Goal: Information Seeking & Learning: Learn about a topic

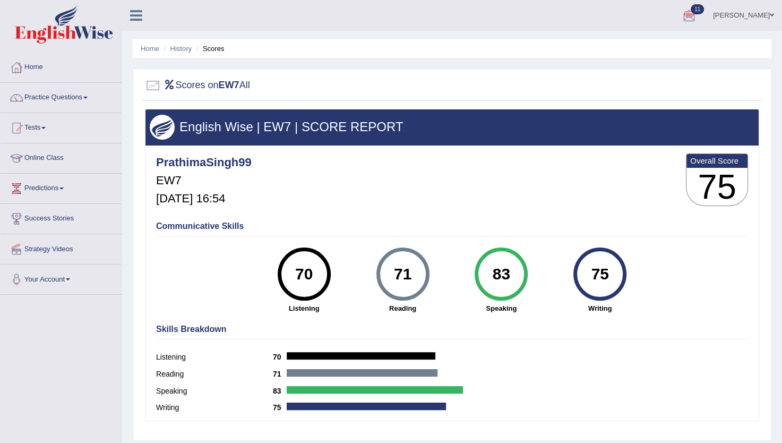
click at [2, 436] on div "Toggle navigation Home Practice Questions Speaking Practice Read Aloud Repeat S…" at bounding box center [391, 276] width 782 height 552
click at [85, 96] on link "Practice Questions" at bounding box center [61, 96] width 121 height 27
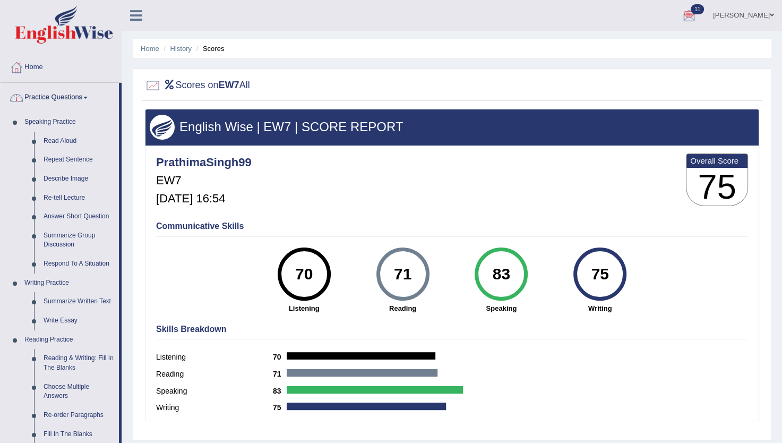
click at [90, 94] on link "Practice Questions" at bounding box center [60, 96] width 118 height 27
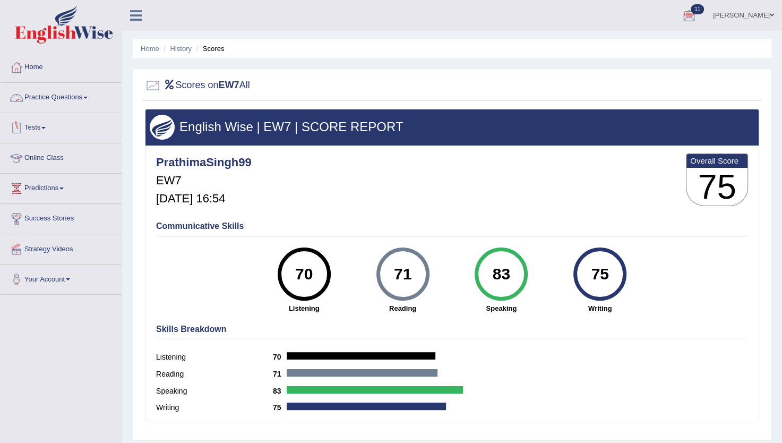
click at [85, 97] on link "Practice Questions" at bounding box center [61, 96] width 121 height 27
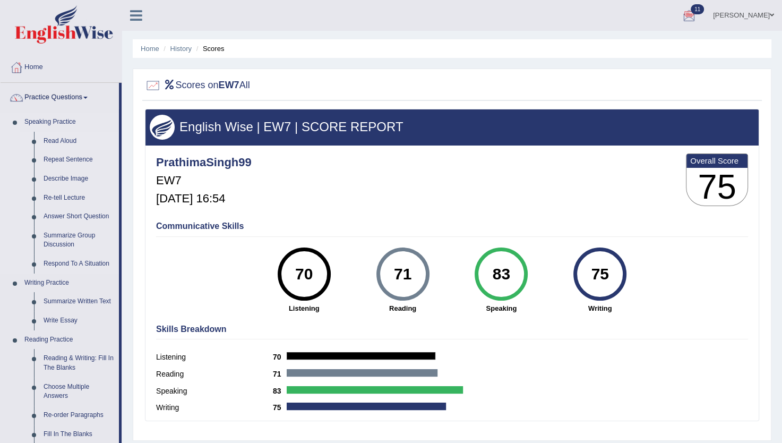
click at [66, 138] on link "Read Aloud" at bounding box center [79, 141] width 80 height 19
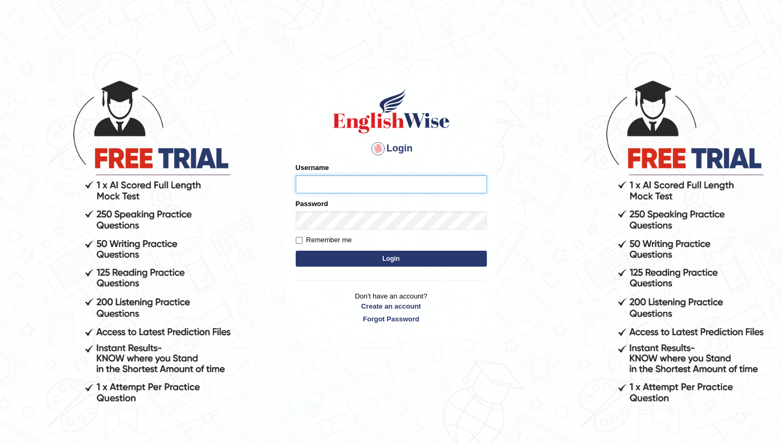
click at [361, 184] on input "Username" at bounding box center [391, 184] width 191 height 18
type input "prathimasingh99"
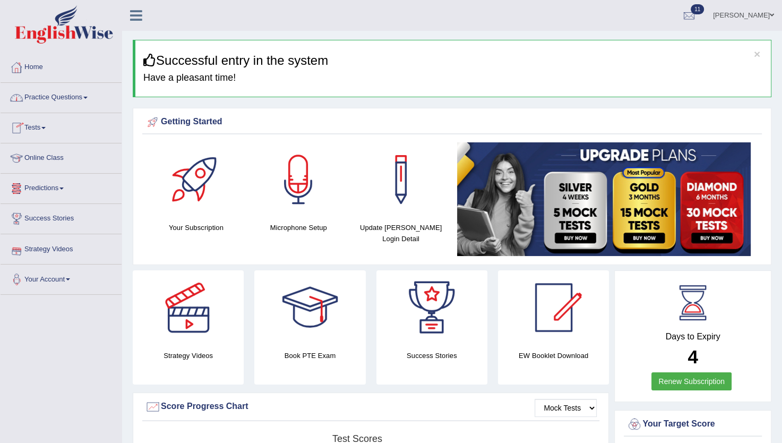
click at [84, 92] on link "Practice Questions" at bounding box center [61, 96] width 121 height 27
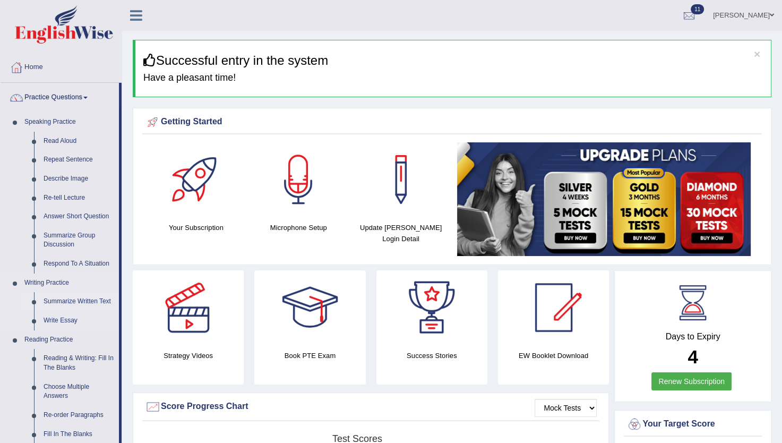
click at [73, 301] on link "Summarize Written Text" at bounding box center [79, 301] width 80 height 19
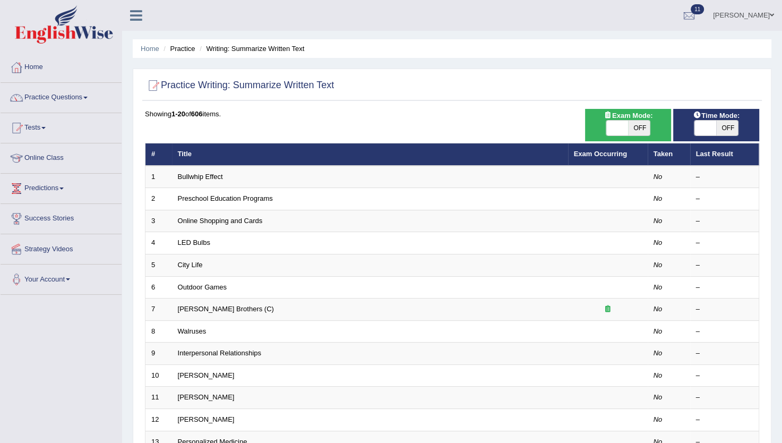
click at [641, 122] on span "OFF" at bounding box center [639, 127] width 22 height 15
checkbox input "true"
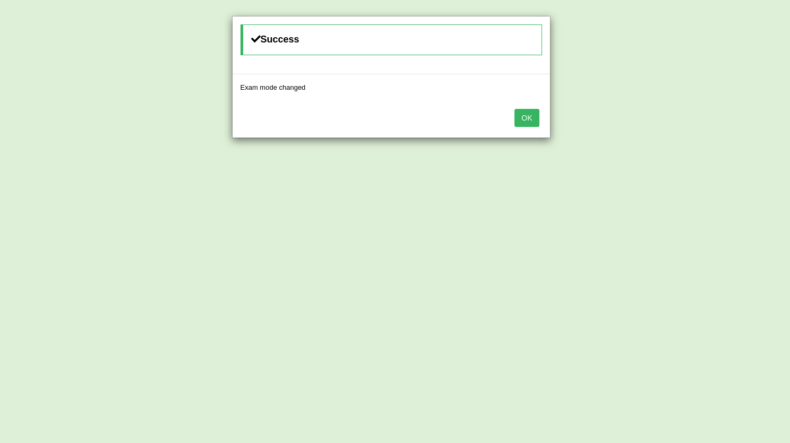
click at [725, 130] on div "Success Exam mode changed OK" at bounding box center [395, 221] width 790 height 443
click at [527, 120] on button "OK" at bounding box center [526, 118] width 24 height 18
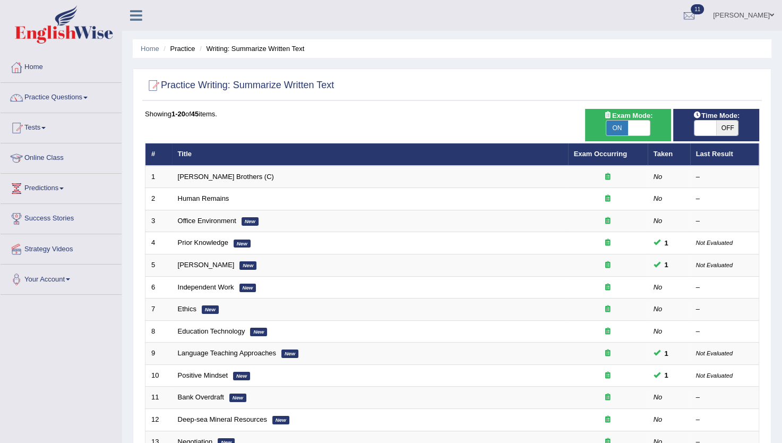
click at [0, 393] on div "Toggle navigation Home Practice Questions Speaking Practice Read Aloud Repeat S…" at bounding box center [391, 348] width 782 height 697
click at [732, 132] on span "OFF" at bounding box center [727, 127] width 22 height 15
checkbox input "true"
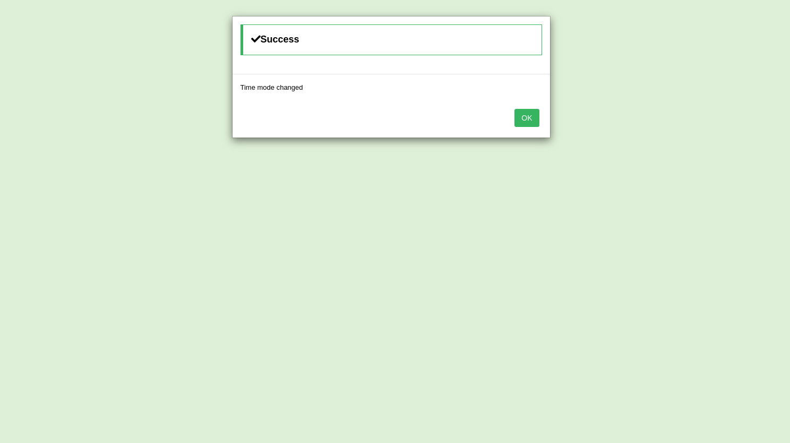
click at [530, 122] on button "OK" at bounding box center [526, 118] width 24 height 18
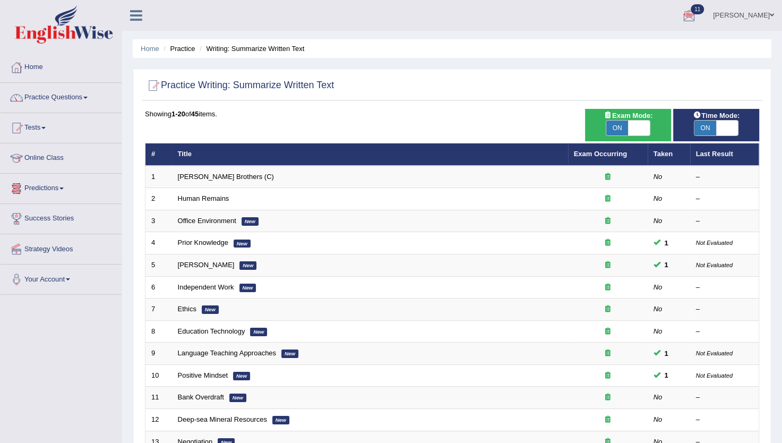
click at [442, 68] on div "Practice Writing: Summarize Written Text Time Mode: ON OFF Exam Mode: ON OFF Sh…" at bounding box center [452, 368] width 638 height 600
click at [93, 97] on link "Practice Questions" at bounding box center [61, 96] width 121 height 27
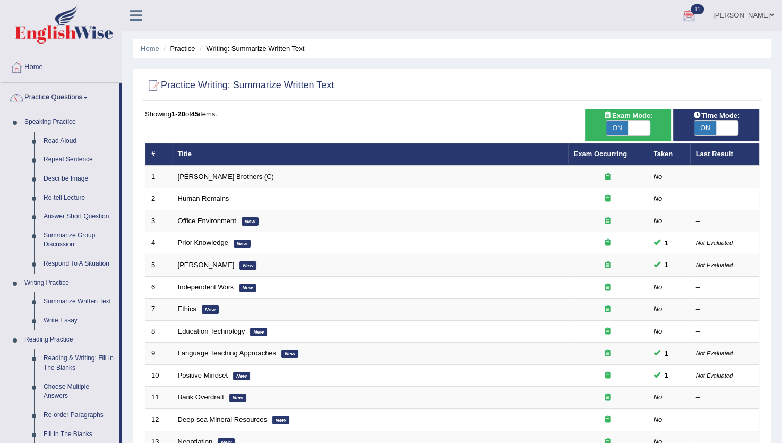
click at [81, 100] on link "Practice Questions" at bounding box center [60, 96] width 118 height 27
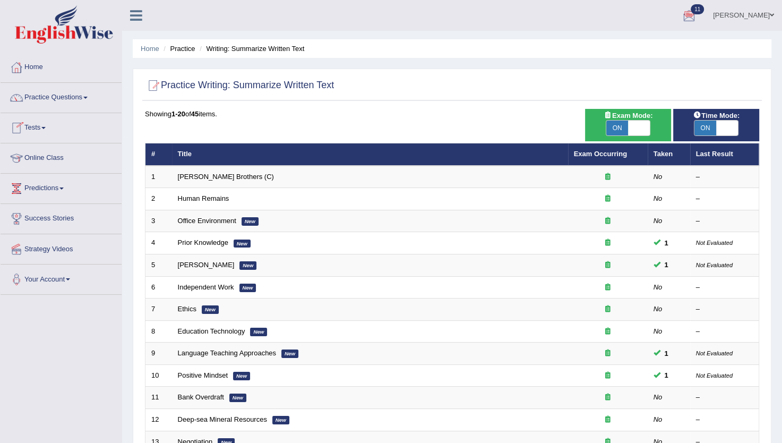
click at [45, 126] on link "Tests" at bounding box center [61, 126] width 121 height 27
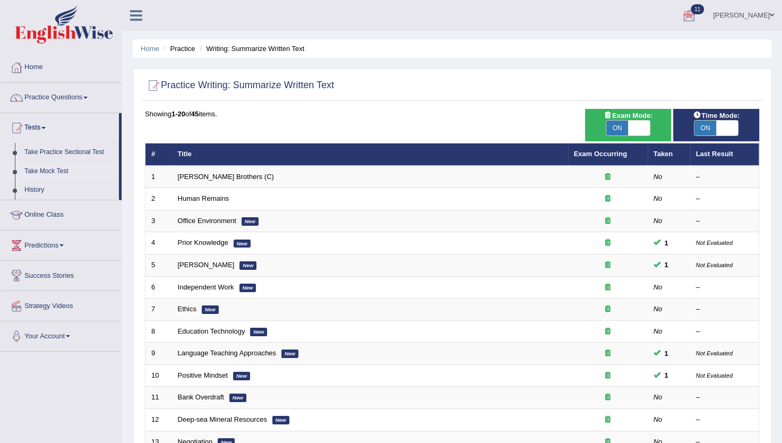
click at [46, 168] on link "Take Mock Test" at bounding box center [69, 171] width 99 height 19
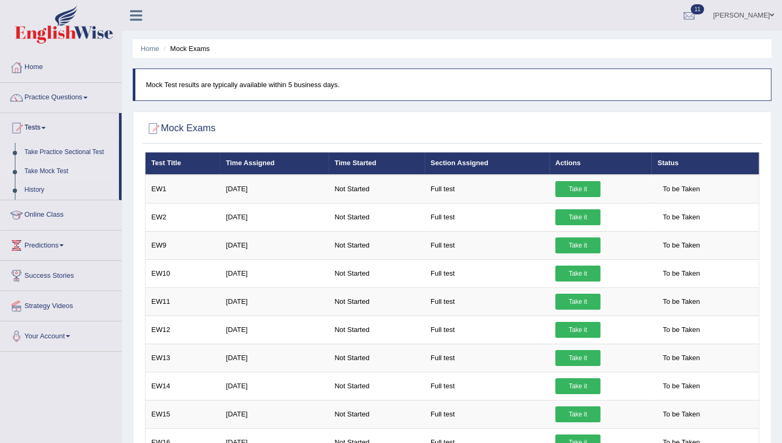
click at [29, 168] on link "Take Mock Test" at bounding box center [69, 171] width 99 height 19
click at [79, 149] on link "Take Practice Sectional Test" at bounding box center [69, 152] width 99 height 19
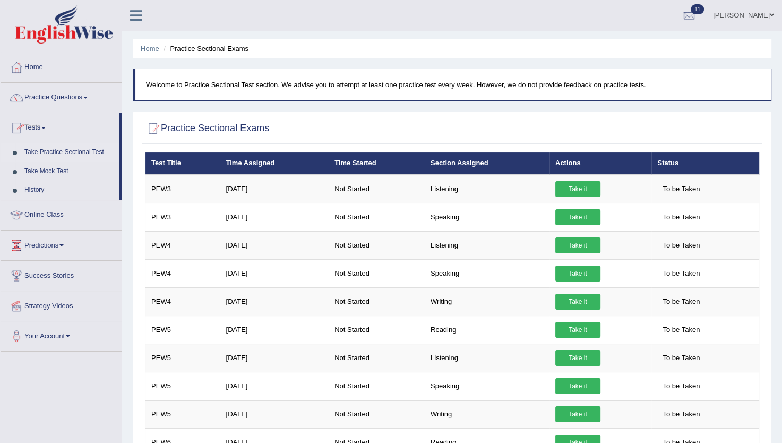
click at [56, 154] on link "Take Practice Sectional Test" at bounding box center [69, 152] width 99 height 19
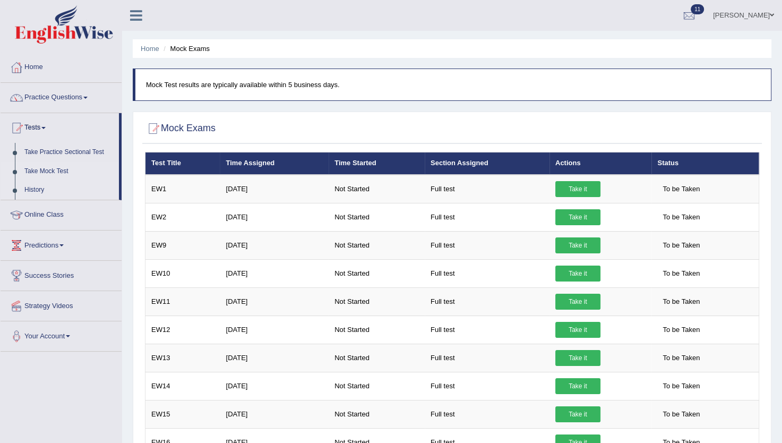
click at [35, 186] on link "History" at bounding box center [69, 189] width 99 height 19
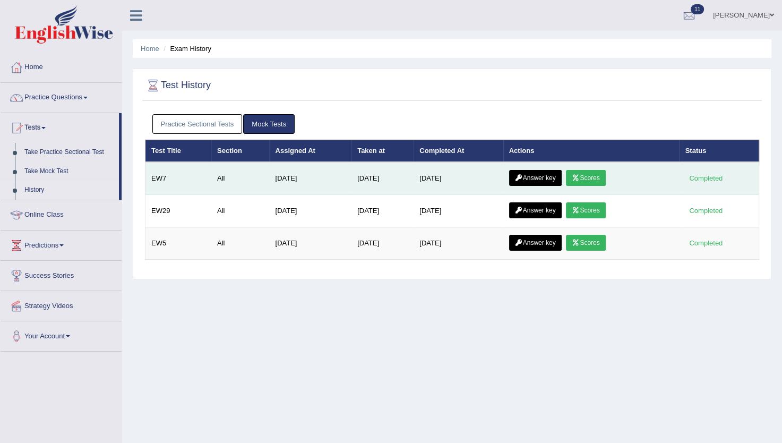
click at [593, 171] on link "Scores" at bounding box center [585, 178] width 39 height 16
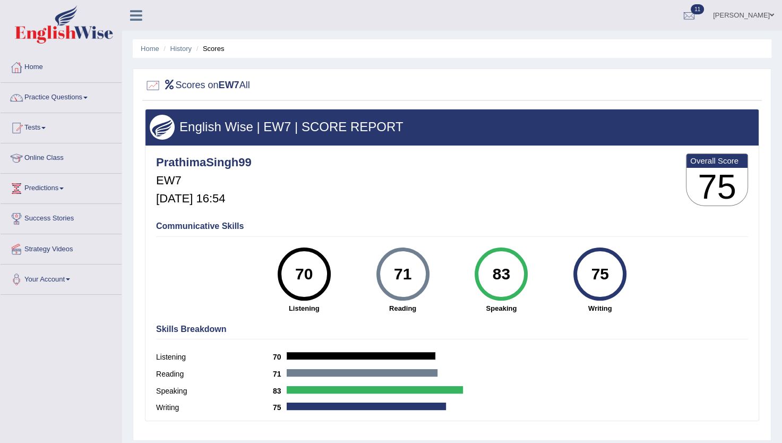
click at [88, 98] on span at bounding box center [85, 98] width 4 height 2
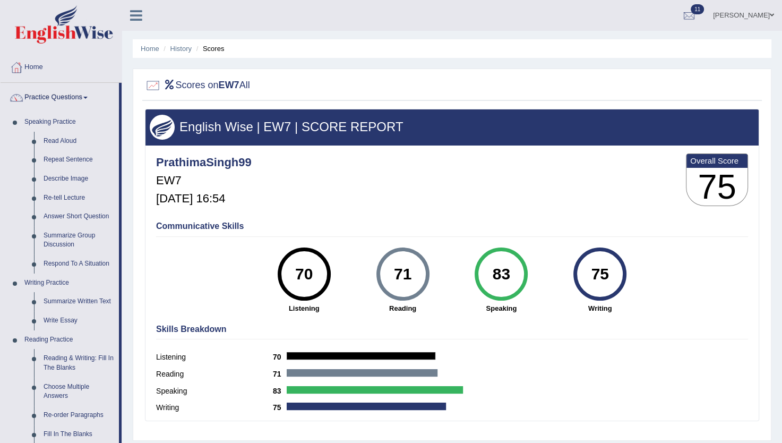
click at [75, 93] on link "Practice Questions" at bounding box center [60, 96] width 118 height 27
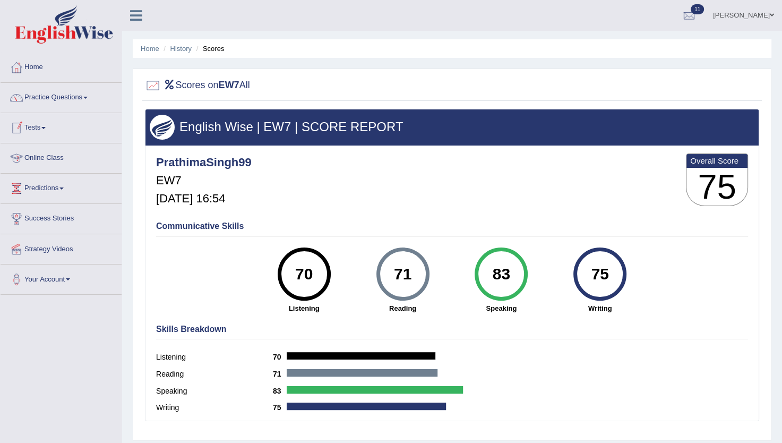
click at [44, 125] on link "Tests" at bounding box center [61, 126] width 121 height 27
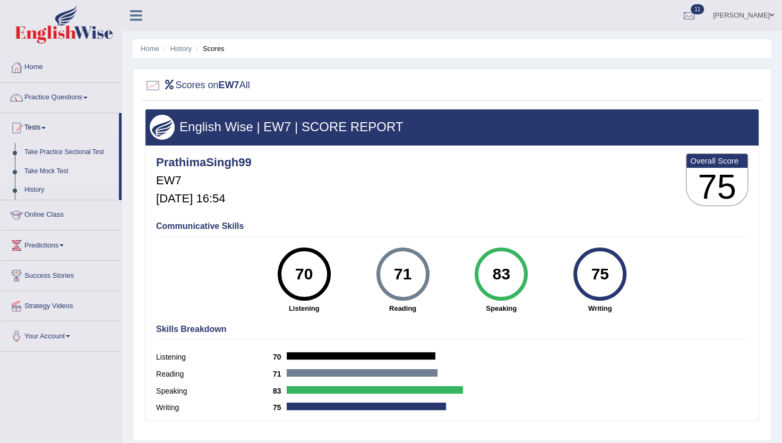
click at [53, 165] on link "Take Mock Test" at bounding box center [69, 171] width 99 height 19
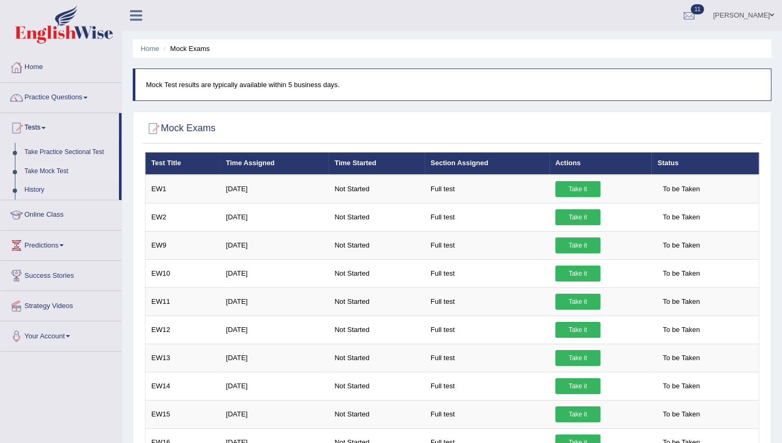
click at [41, 172] on link "Take Mock Test" at bounding box center [69, 171] width 99 height 19
click at [67, 154] on link "Take Practice Sectional Test" at bounding box center [69, 152] width 99 height 19
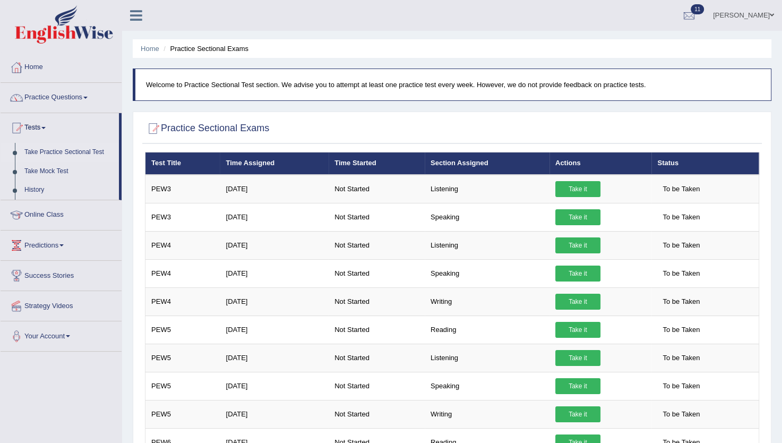
click at [76, 93] on link "Practice Questions" at bounding box center [61, 96] width 121 height 27
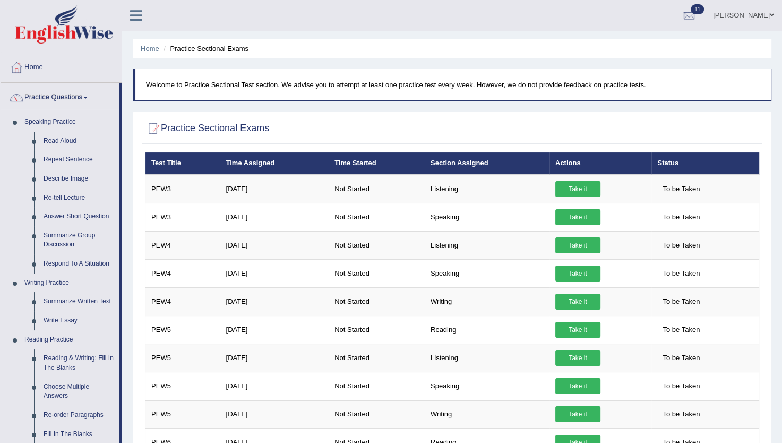
click at [501, 23] on ul "[PERSON_NAME] Toggle navigation Username: PrathimaSingh99 Access Type: Online S…" at bounding box center [551, 15] width 462 height 30
click at [59, 135] on link "Read Aloud" at bounding box center [79, 141] width 80 height 19
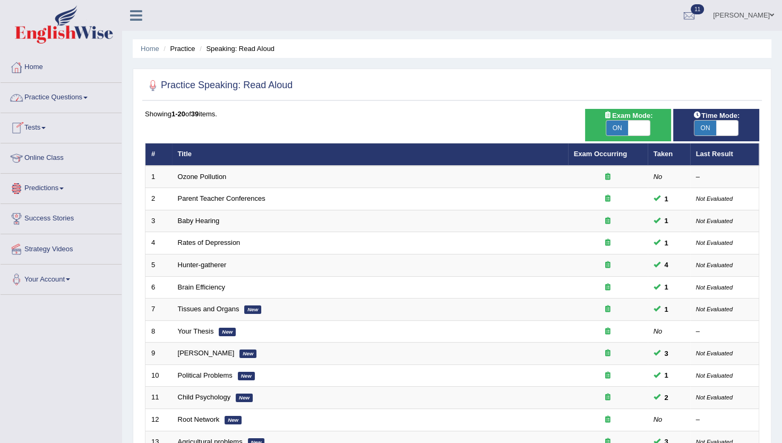
click at [89, 94] on link "Practice Questions" at bounding box center [61, 96] width 121 height 27
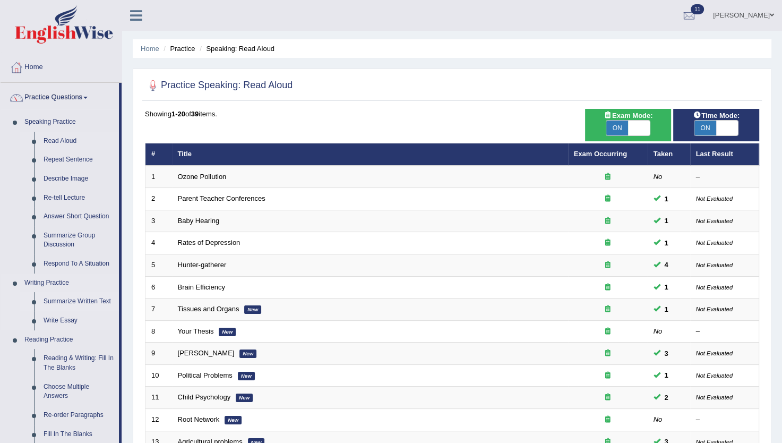
click at [68, 295] on link "Summarize Written Text" at bounding box center [79, 301] width 80 height 19
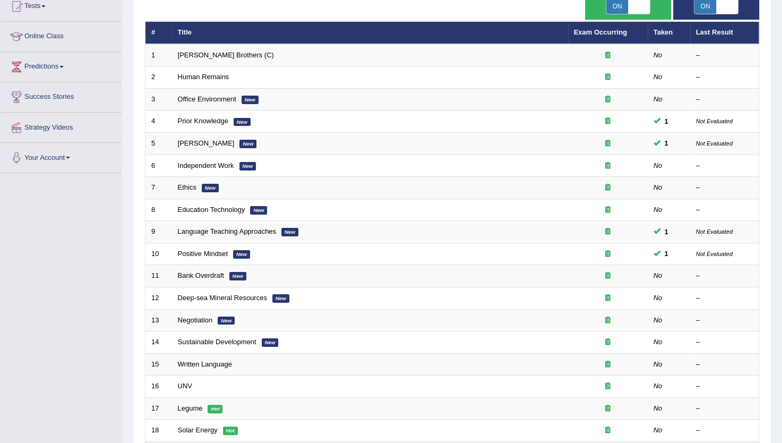
scroll to position [257, 0]
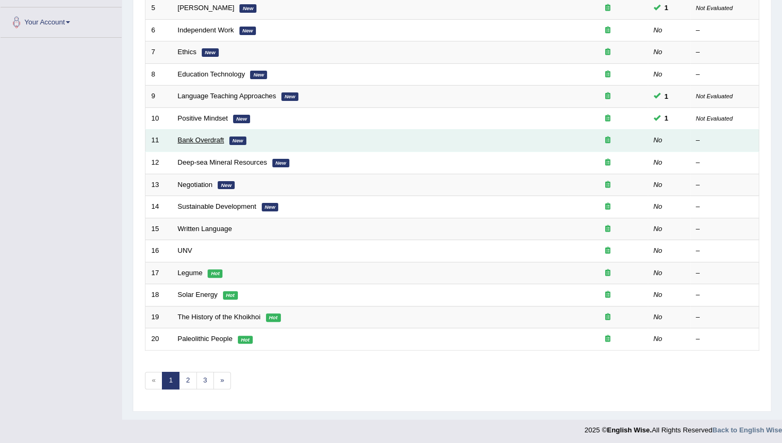
click at [209, 141] on link "Bank Overdraft" at bounding box center [201, 140] width 46 height 8
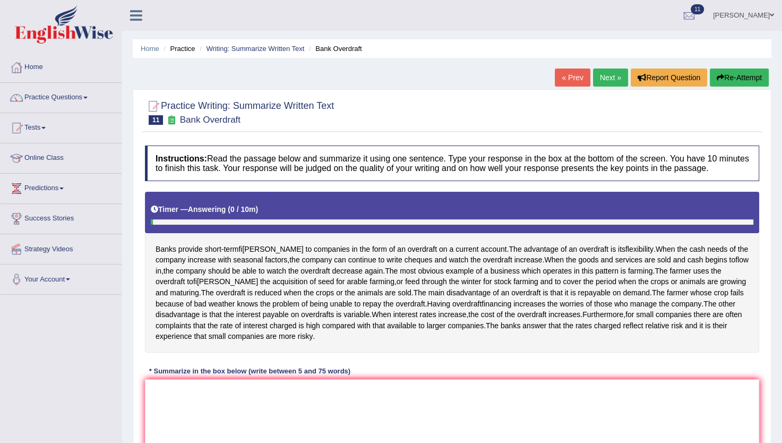
scroll to position [125, 0]
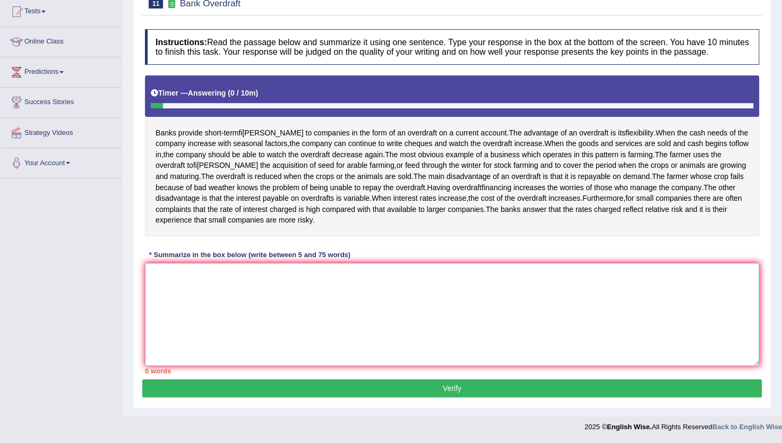
click at [392, 293] on textarea at bounding box center [452, 314] width 614 height 103
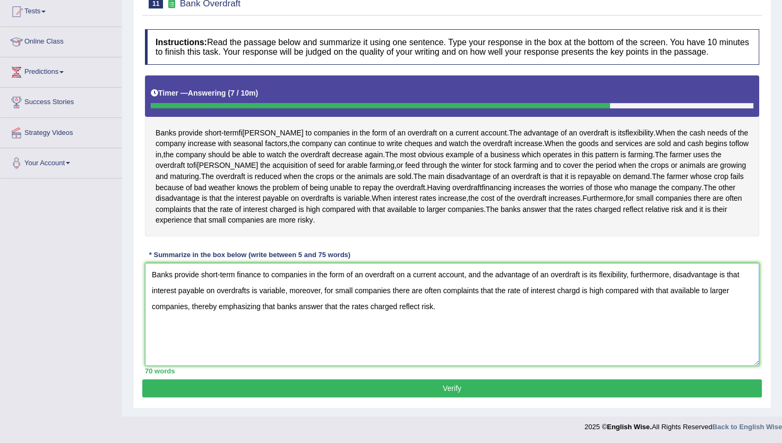
click at [444, 302] on textarea "Banks provide short-term finance to companies in the form of an overdraft on a …" at bounding box center [452, 314] width 614 height 103
click at [152, 279] on textarea "Banks provide short-term finance to companies in the form of an overdraft on a …" at bounding box center [452, 314] width 614 height 103
click at [260, 288] on textarea "Banks provide short-term finance to companies in the form of an overdraft on a …" at bounding box center [452, 314] width 614 height 103
click at [193, 274] on textarea "Banks provide short-term finance to companies in the form of an overdraft on a …" at bounding box center [452, 314] width 614 height 103
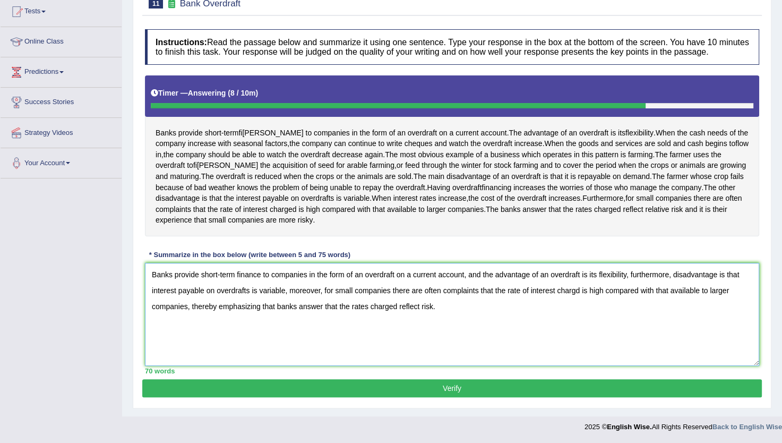
click at [213, 271] on textarea "Banks provide short-term finance to companies in the form of an overdraft on a …" at bounding box center [452, 314] width 614 height 103
click at [248, 280] on textarea "Banks provide short-term finance to companies in the form of an overdraft on a …" at bounding box center [452, 314] width 614 height 103
click at [270, 283] on textarea "Banks provide short-term finance to companies in the form of an overdraft on a …" at bounding box center [452, 314] width 614 height 103
click at [255, 273] on textarea "Banks provide short-term finance to companies in the form of an overdraft on a …" at bounding box center [452, 314] width 614 height 103
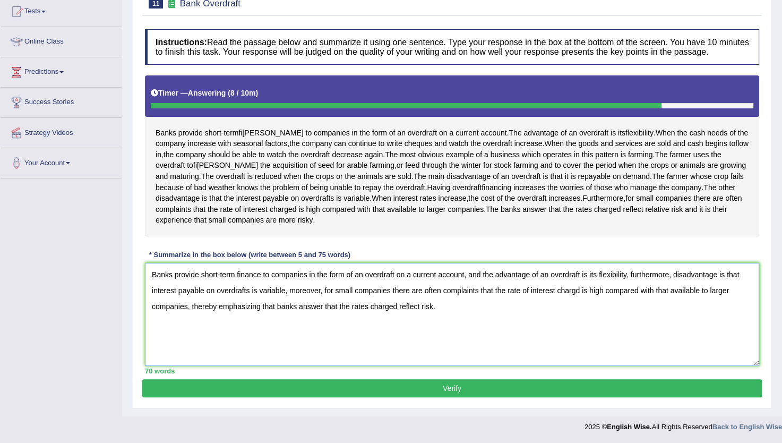
click at [293, 300] on textarea "Banks provide short-term finance to companies in the form of an overdraft on a …" at bounding box center [452, 314] width 614 height 103
click at [295, 266] on textarea "Banks provide short-term finance to companies in the form of an overdraft on a …" at bounding box center [452, 314] width 614 height 103
click at [172, 270] on textarea "Banks provide short-term finance to companies in the form of an overdraft on a …" at bounding box center [452, 314] width 614 height 103
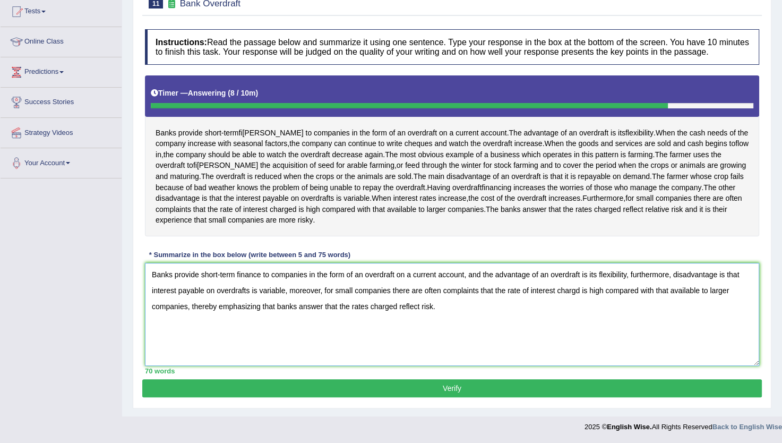
click at [186, 272] on textarea "Banks provide short-term finance to companies in the form of an overdraft on a …" at bounding box center [452, 314] width 614 height 103
click at [158, 271] on textarea "Banks provide short-term finance to companies in the form of an overdraft on a …" at bounding box center [452, 314] width 614 height 103
type textarea "Banks provide short-term finance to companies in the form of an overdraft on a …"
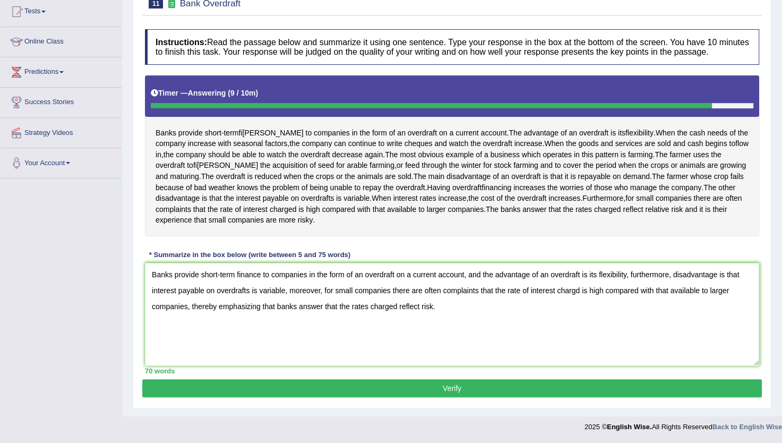
click at [473, 260] on div "Instructions: Read the passage below and summarize it using one sentence. Type …" at bounding box center [451, 201] width 619 height 355
click at [465, 275] on textarea "Banks provide short-term finance to companies in the form of an overdraft on a …" at bounding box center [452, 314] width 614 height 103
click at [325, 304] on textarea "Banks provide short-term finance to companies in the form of an overdraft on a …" at bounding box center [452, 314] width 614 height 103
click at [448, 306] on textarea "Banks provide short-term finance to companies in the form of an overdraft on a …" at bounding box center [452, 314] width 614 height 103
click at [313, 306] on textarea "Banks provide short-term finance to companies in the form of an overdraft on a …" at bounding box center [452, 314] width 614 height 103
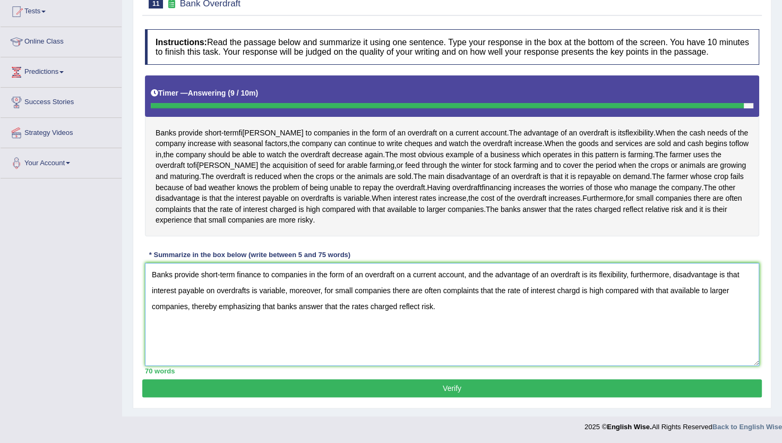
click at [313, 306] on textarea "Banks provide short-term finance to companies in the form of an overdraft on a …" at bounding box center [452, 314] width 614 height 103
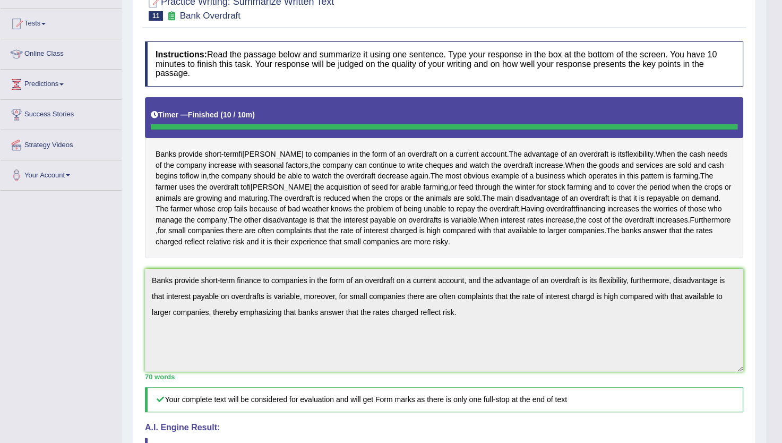
scroll to position [74, 0]
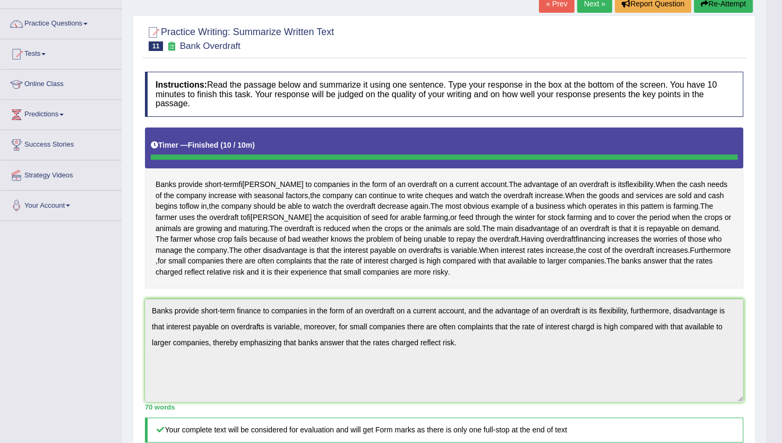
click at [597, 5] on link "Next »" at bounding box center [594, 4] width 35 height 18
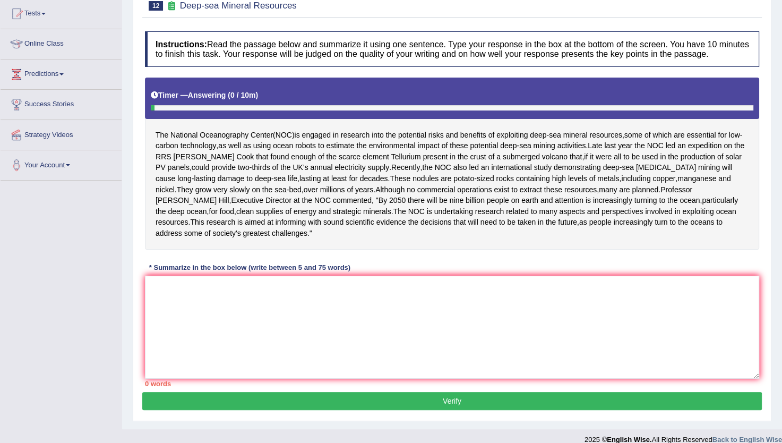
scroll to position [114, 0]
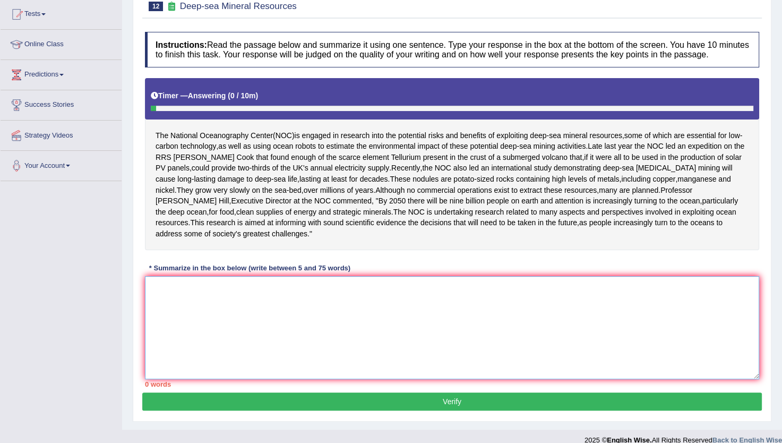
click at [369, 339] on textarea at bounding box center [452, 327] width 614 height 103
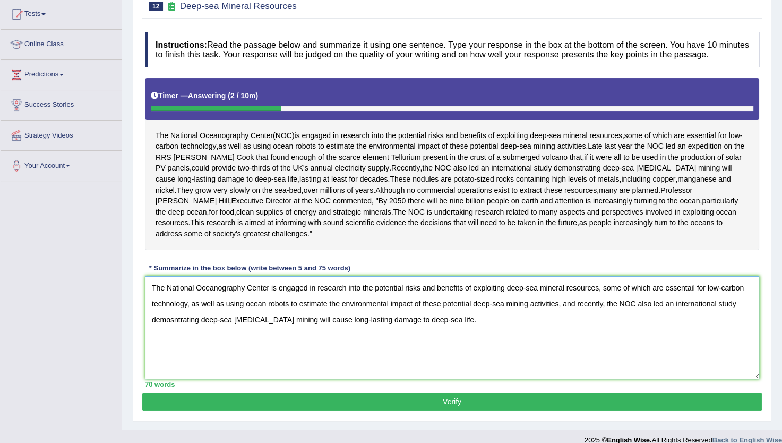
type textarea "The National Oceanography Center is engaged in research into the potential risk…"
click at [440, 410] on button "Verify" at bounding box center [451, 401] width 619 height 18
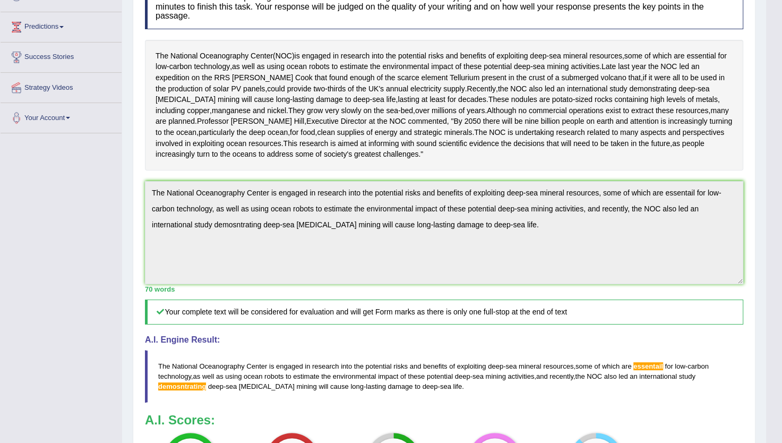
scroll to position [0, 0]
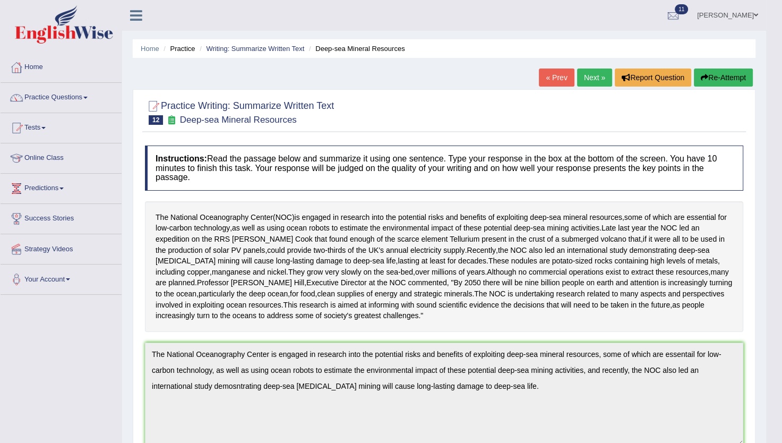
click at [583, 75] on link "Next »" at bounding box center [594, 77] width 35 height 18
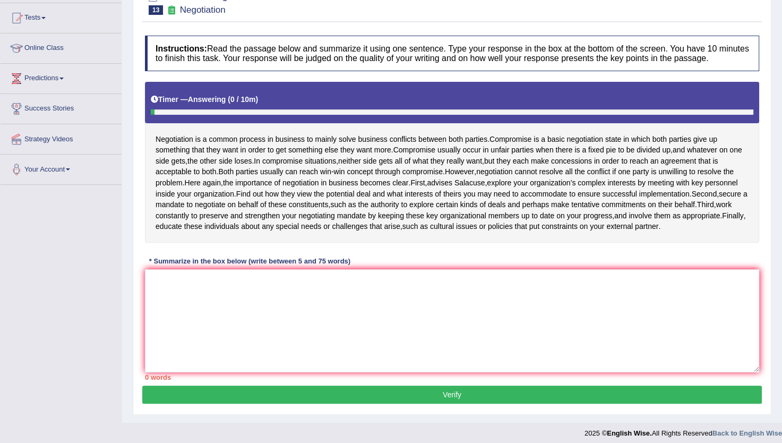
scroll to position [109, 0]
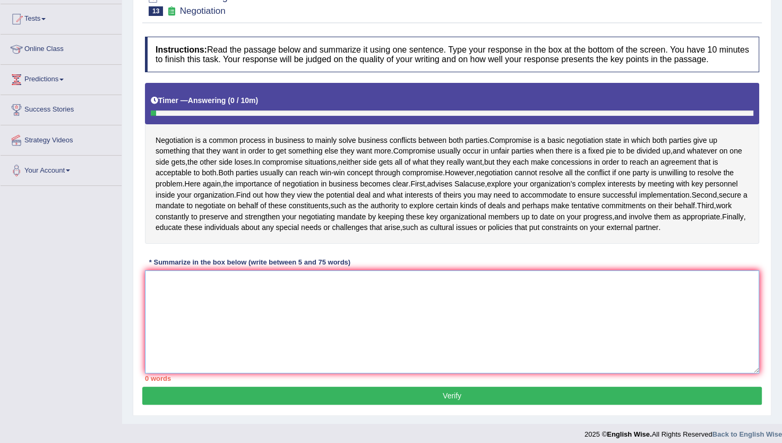
click at [304, 326] on textarea at bounding box center [452, 321] width 614 height 103
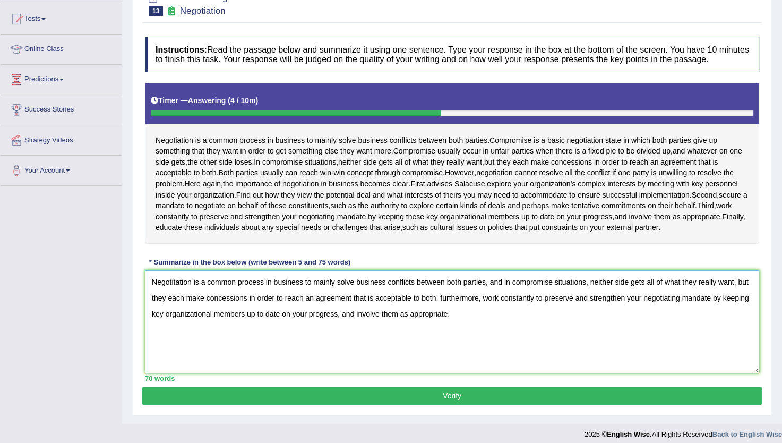
type textarea "Negotitation is a common process in business to mainly solve business conflicts…"
click at [425, 404] on button "Verify" at bounding box center [451, 395] width 619 height 18
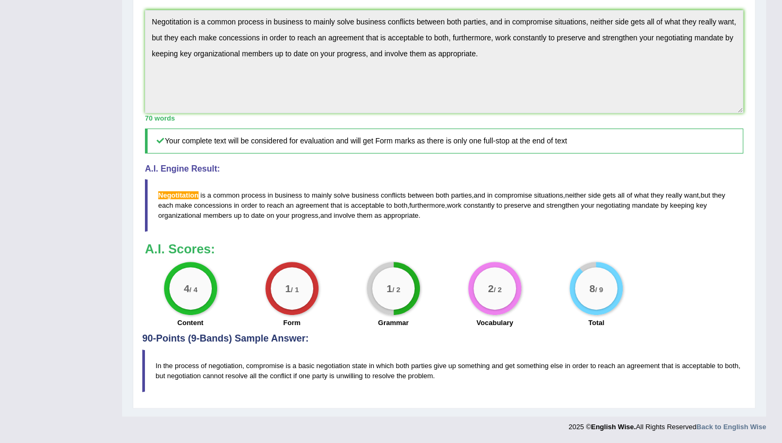
scroll to position [3, 0]
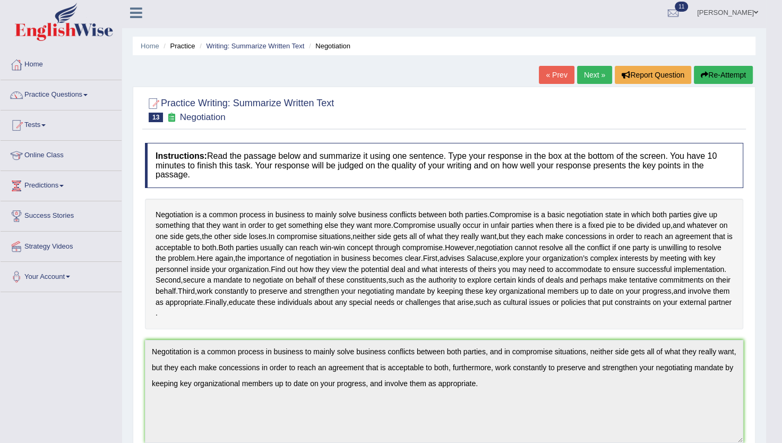
click at [589, 73] on link "Next »" at bounding box center [594, 75] width 35 height 18
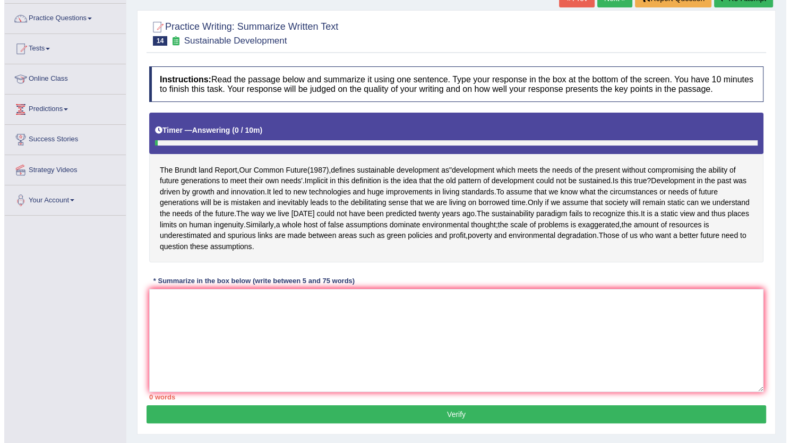
scroll to position [81, 0]
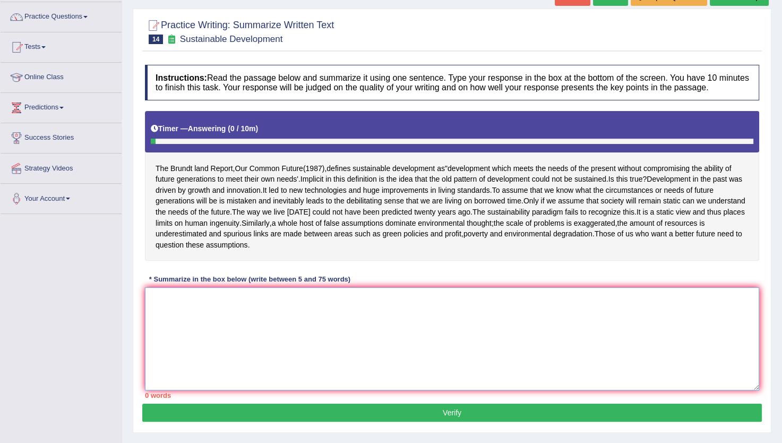
click at [348, 314] on textarea at bounding box center [452, 338] width 614 height 103
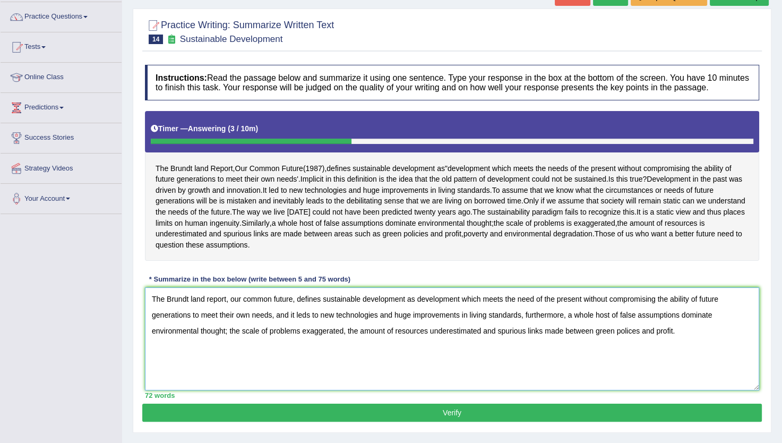
type textarea "The Brundt land report, our common future, defines sustainable development as d…"
click at [349, 421] on button "Verify" at bounding box center [451, 412] width 619 height 18
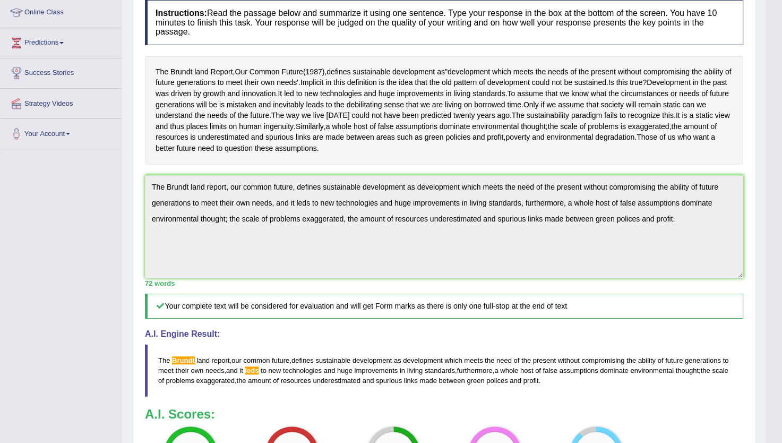
scroll to position [115, 0]
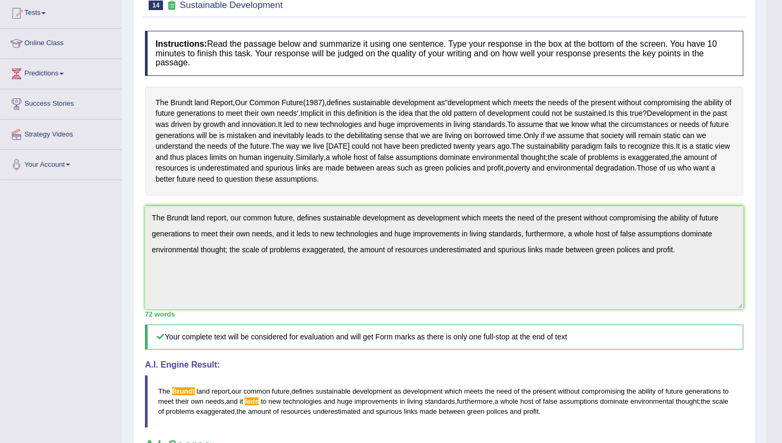
drag, startPoint x: 788, startPoint y: 150, endPoint x: 813, endPoint y: 235, distance: 88.0
click at [781, 235] on html "Toggle navigation Home Practice Questions Speaking Practice Read Aloud Repeat S…" at bounding box center [391, 106] width 782 height 443
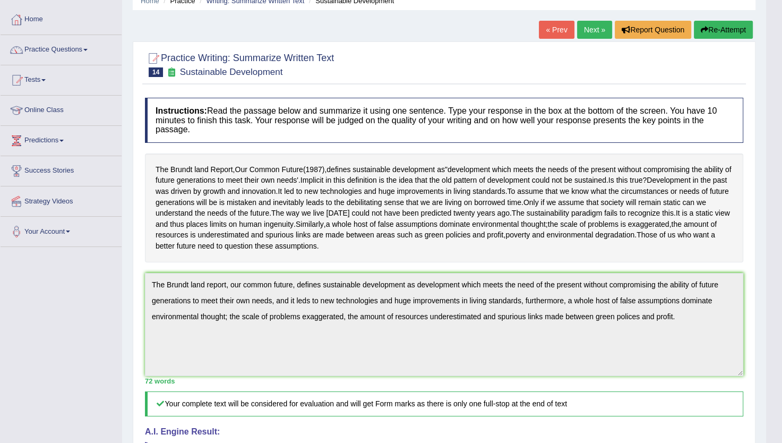
scroll to position [0, 0]
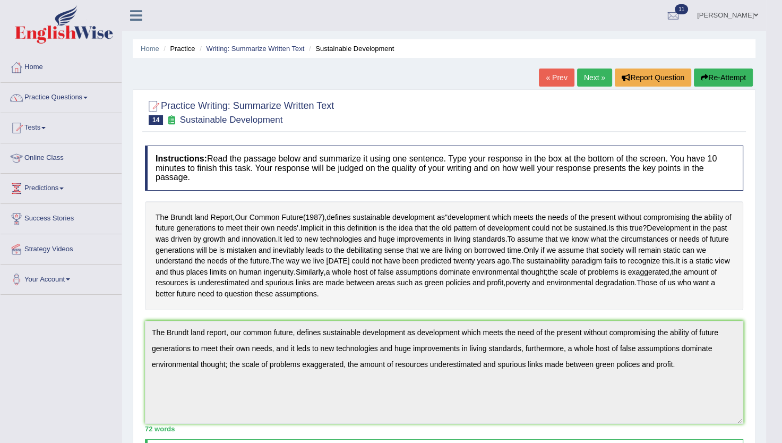
click at [582, 83] on link "Next »" at bounding box center [594, 77] width 35 height 18
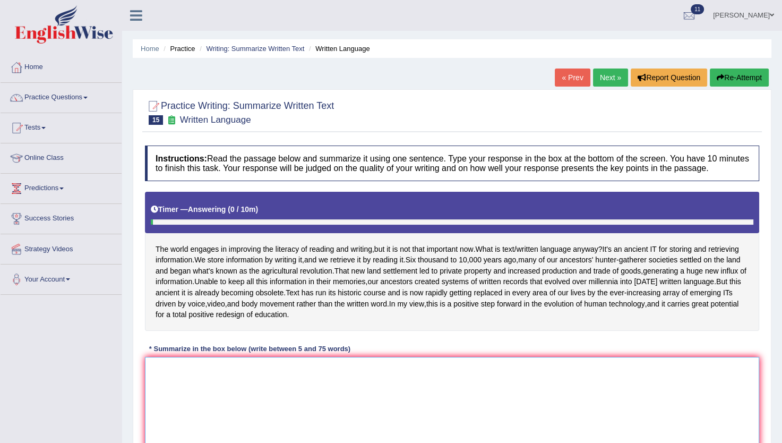
click at [199, 368] on textarea at bounding box center [452, 408] width 614 height 103
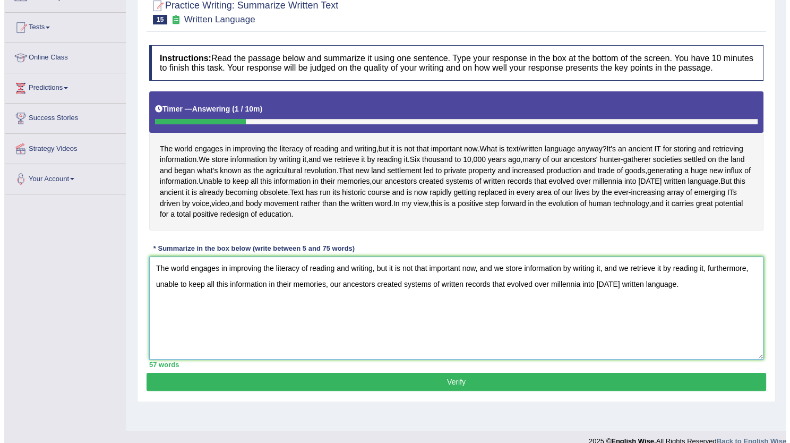
scroll to position [106, 0]
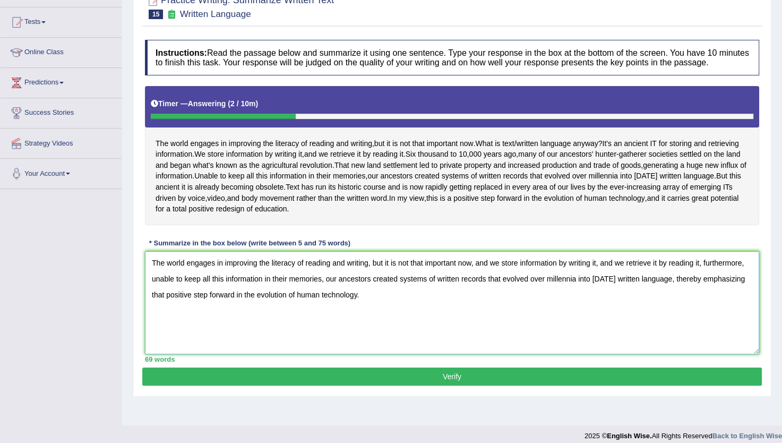
click at [169, 304] on textarea "The world engages in improving the literacy of reading and writing, but it is n…" at bounding box center [452, 302] width 614 height 103
click at [168, 306] on textarea "The world engages in improving the literacy of reading and writing, but it is n…" at bounding box center [452, 302] width 614 height 103
click at [396, 313] on textarea "The world engages in improving the literacy of reading and writing, but it is n…" at bounding box center [452, 302] width 614 height 103
type textarea "The world engages in improving the literacy of reading and writing, but it is n…"
click at [383, 385] on button "Verify" at bounding box center [451, 376] width 619 height 18
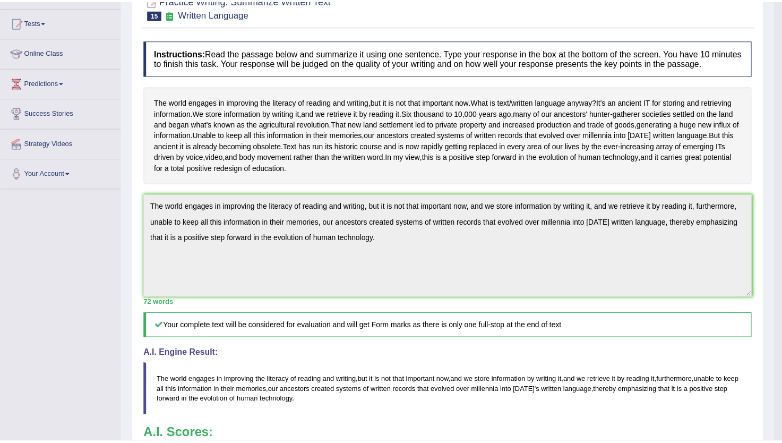
scroll to position [108, 0]
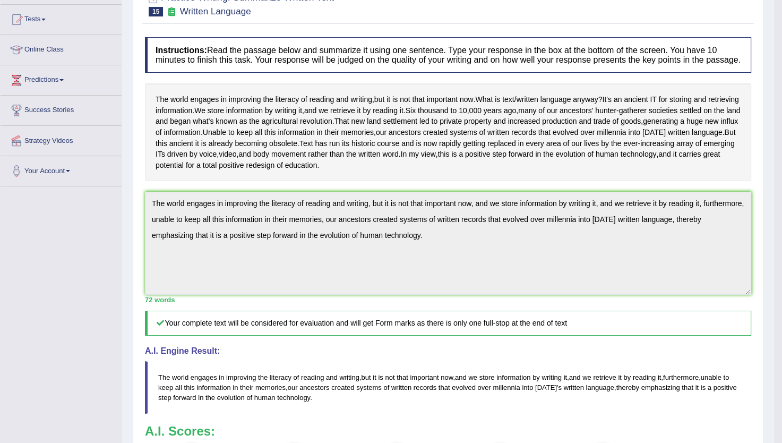
drag, startPoint x: 784, startPoint y: 109, endPoint x: 813, endPoint y: 342, distance: 234.7
click at [781, 334] on html "Toggle navigation Home Practice Questions Speaking Practice Read Aloud Repeat S…" at bounding box center [391, 113] width 782 height 443
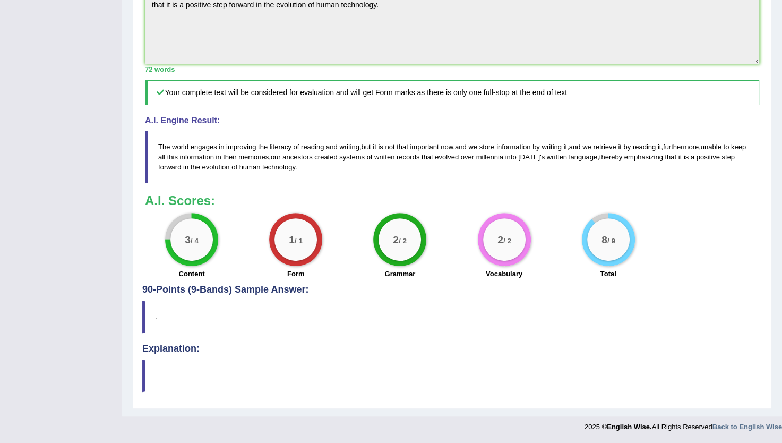
scroll to position [0, 0]
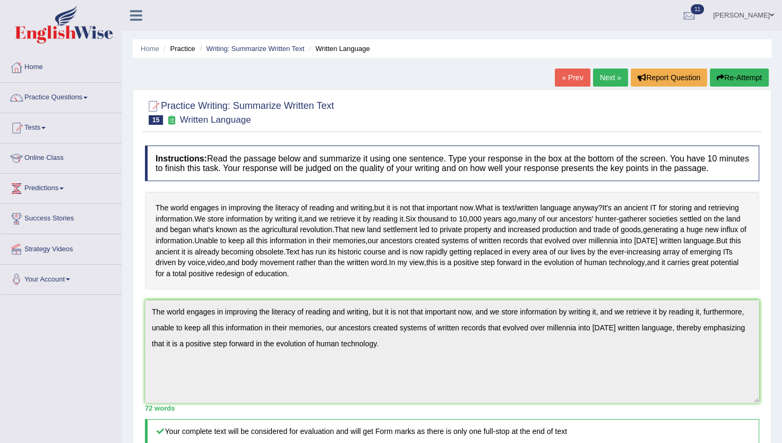
click at [604, 71] on link "Next »" at bounding box center [610, 77] width 35 height 18
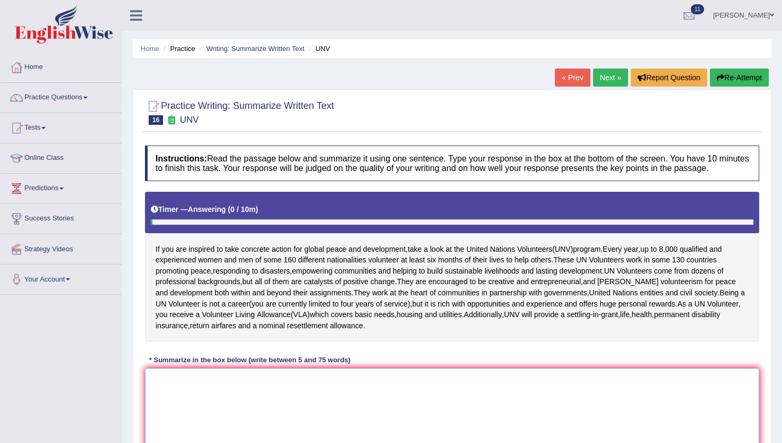
click at [206, 377] on textarea at bounding box center [452, 419] width 614 height 103
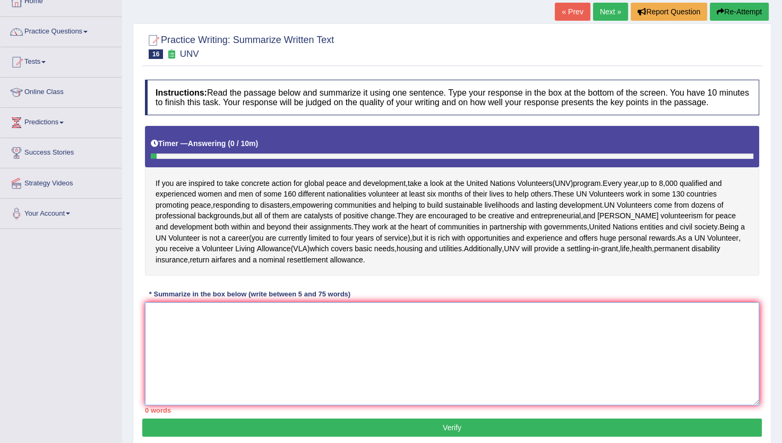
scroll to position [66, 0]
type textarea "i"
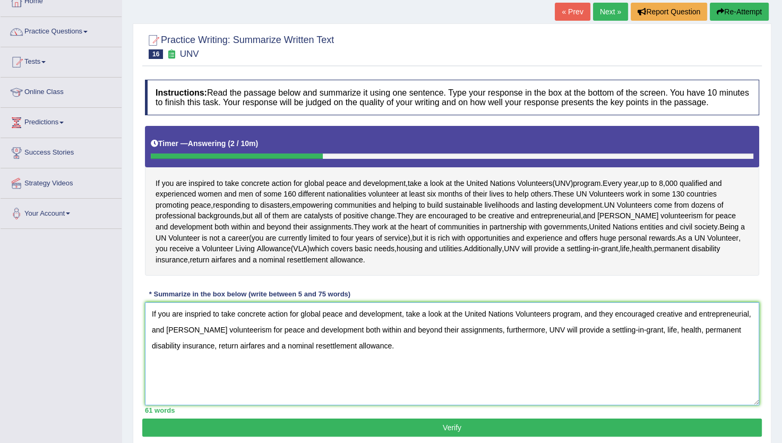
click at [150, 313] on textarea "If you are inspried to take concrete action for global peace and development, t…" at bounding box center [452, 353] width 614 height 103
click at [314, 348] on textarea "The passage explains that if you are inspried to take concrete action for globa…" at bounding box center [452, 353] width 614 height 103
click at [740, 314] on textarea "The passage explains that if you are inspried to take concrete action for globa…" at bounding box center [452, 353] width 614 height 103
type textarea "The passage explains that if you are inspried to take concrete action for globa…"
click at [530, 419] on button "Verify" at bounding box center [451, 427] width 619 height 18
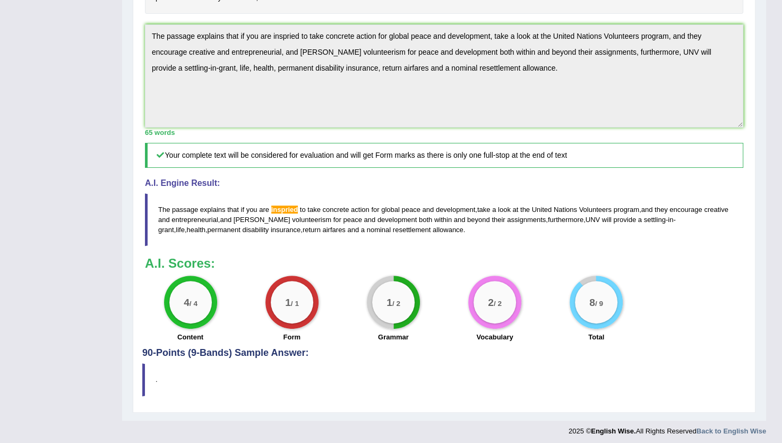
scroll to position [299, 0]
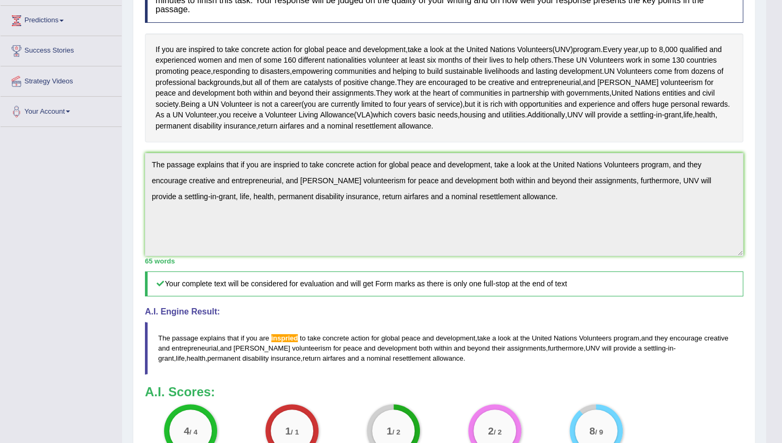
scroll to position [0, 0]
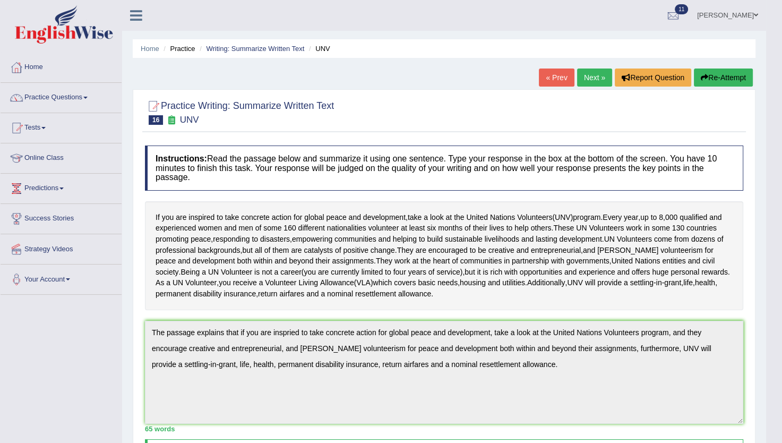
click at [599, 75] on link "Next »" at bounding box center [594, 77] width 35 height 18
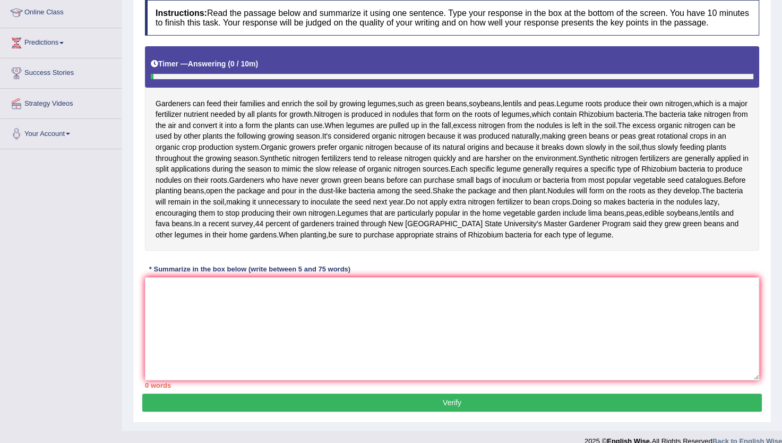
scroll to position [147, 0]
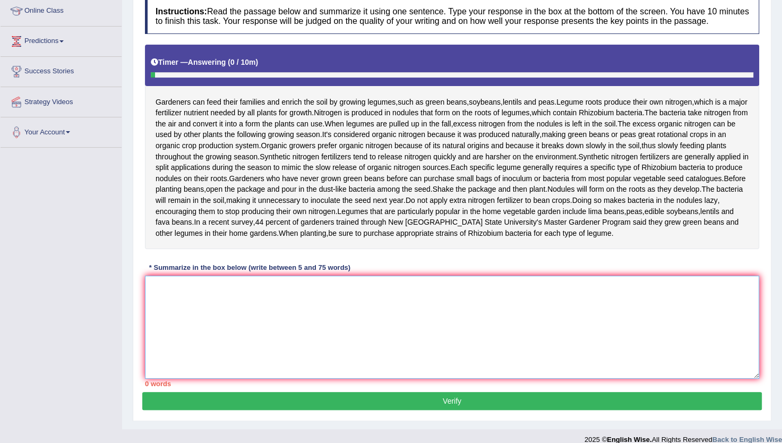
click at [221, 334] on textarea at bounding box center [452, 326] width 614 height 103
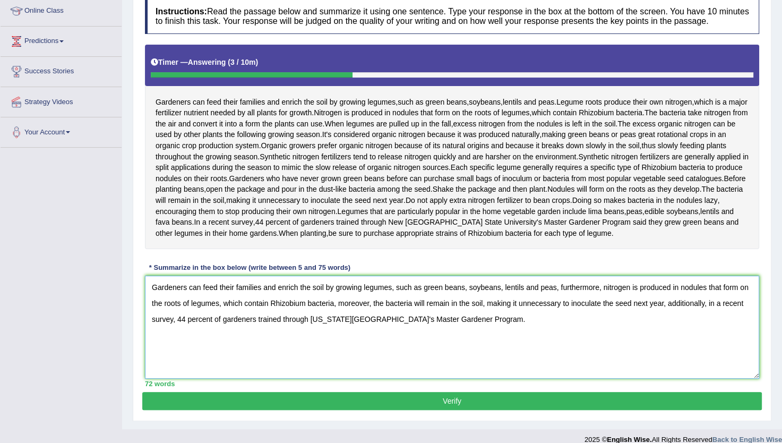
click at [219, 361] on textarea "Gardeners can feed their families and enrich the soil by growing legumes, such …" at bounding box center [452, 326] width 614 height 103
click at [255, 359] on textarea "Gardeners can feed their families and enrich the soil by growing legumes, such …" at bounding box center [452, 326] width 614 height 103
click at [506, 378] on textarea "Gardeners can feed their families and enrich the soil by growing legumes, such …" at bounding box center [452, 326] width 614 height 103
click at [514, 364] on textarea "Gardeners can feed their families and enrich the soil by growing legumes, such …" at bounding box center [452, 326] width 614 height 103
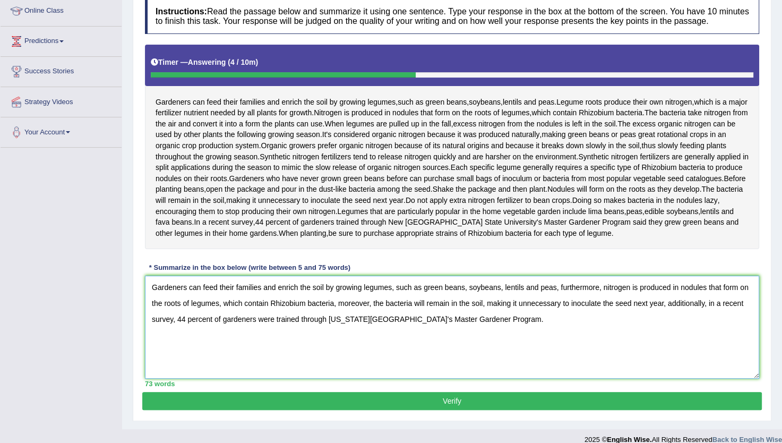
scroll to position [202, 0]
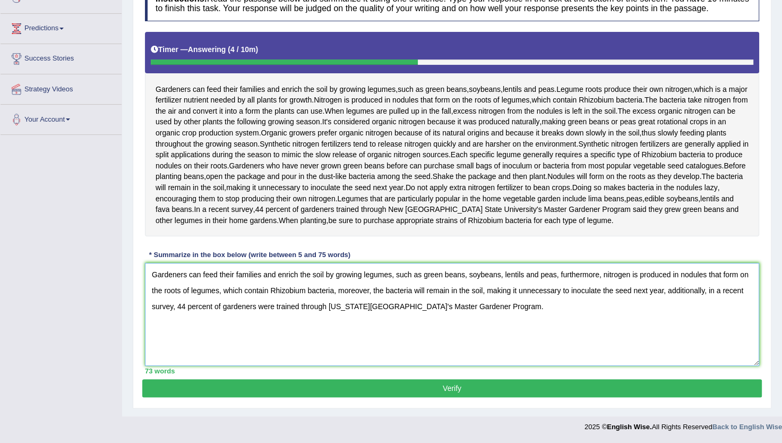
type textarea "Gardeners can feed their families and enrich the soil by growing legumes, such …"
click at [550, 391] on button "Verify" at bounding box center [451, 388] width 619 height 18
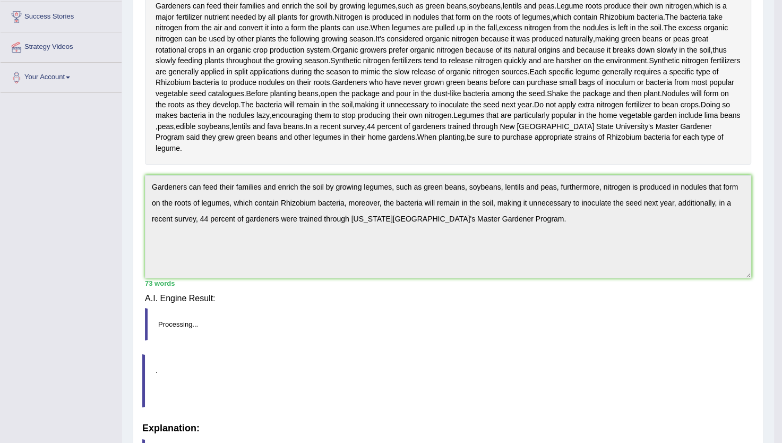
scroll to position [160, 0]
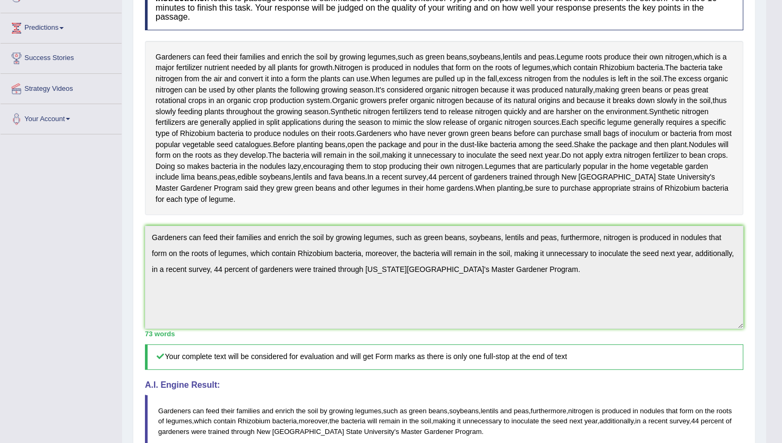
drag, startPoint x: 785, startPoint y: 240, endPoint x: 802, endPoint y: 392, distance: 152.7
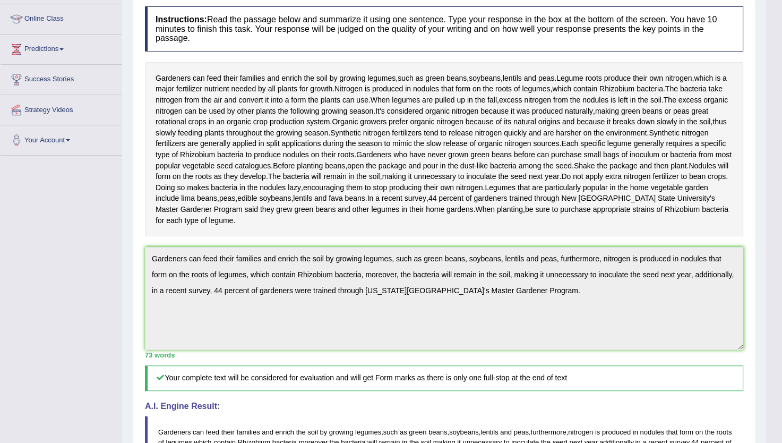
scroll to position [0, 0]
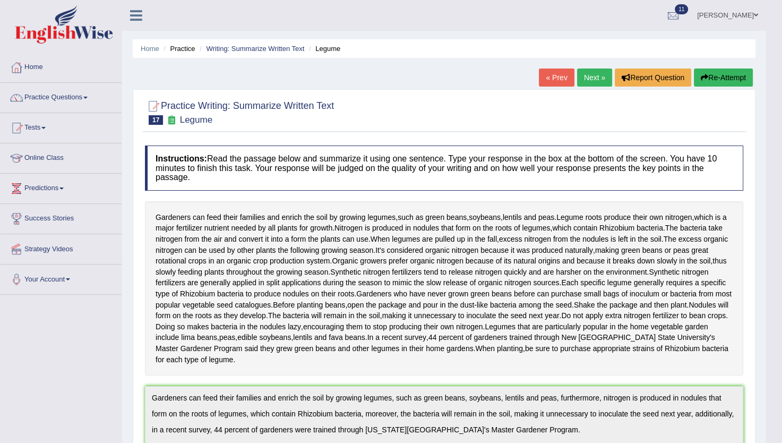
click at [585, 74] on link "Next »" at bounding box center [594, 77] width 35 height 18
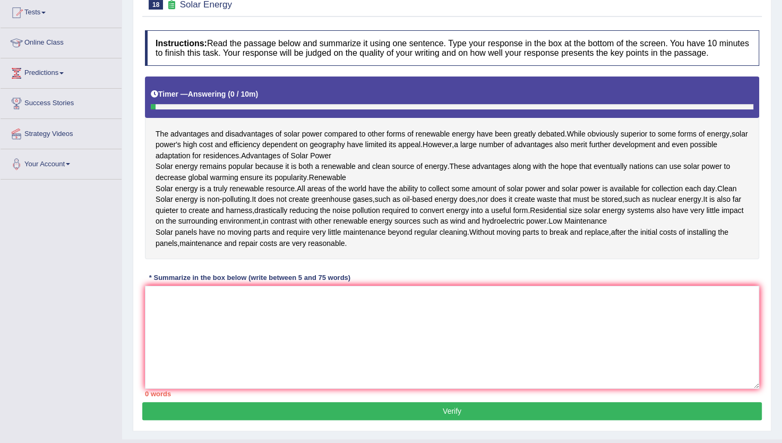
scroll to position [141, 0]
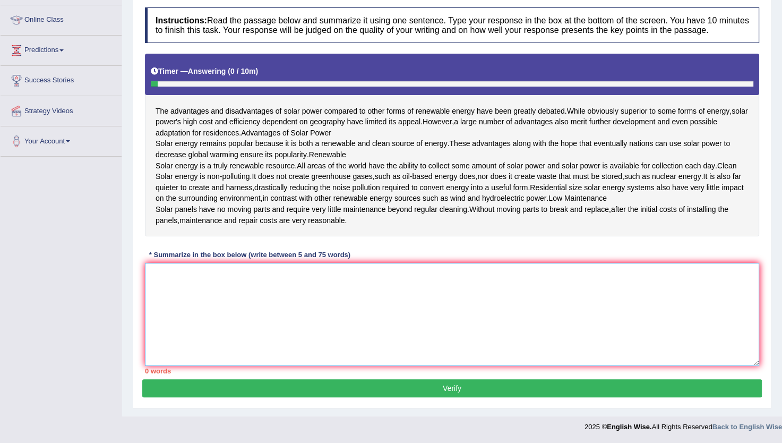
click at [551, 330] on textarea at bounding box center [452, 314] width 614 height 103
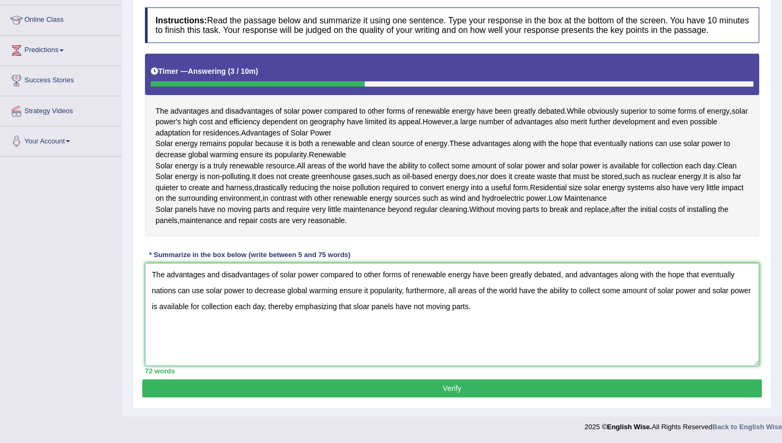
click at [368, 330] on textarea "The advantages and disadvantages of solar power compared to other forms of rene…" at bounding box center [452, 314] width 614 height 103
click at [512, 345] on textarea "The advantages and disadvantages of solar power compared to other forms of rene…" at bounding box center [452, 314] width 614 height 103
type textarea "The advantages and disadvantages of solar power compared to other forms of rene…"
click at [526, 397] on button "Verify" at bounding box center [451, 388] width 619 height 18
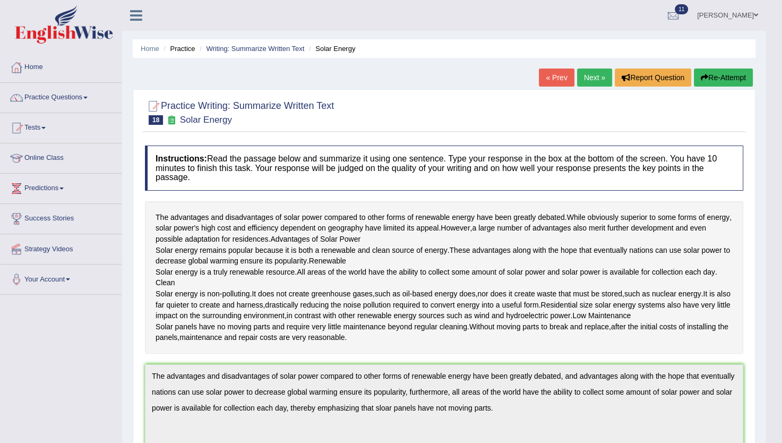
scroll to position [0, 0]
